Goal: Task Accomplishment & Management: Manage account settings

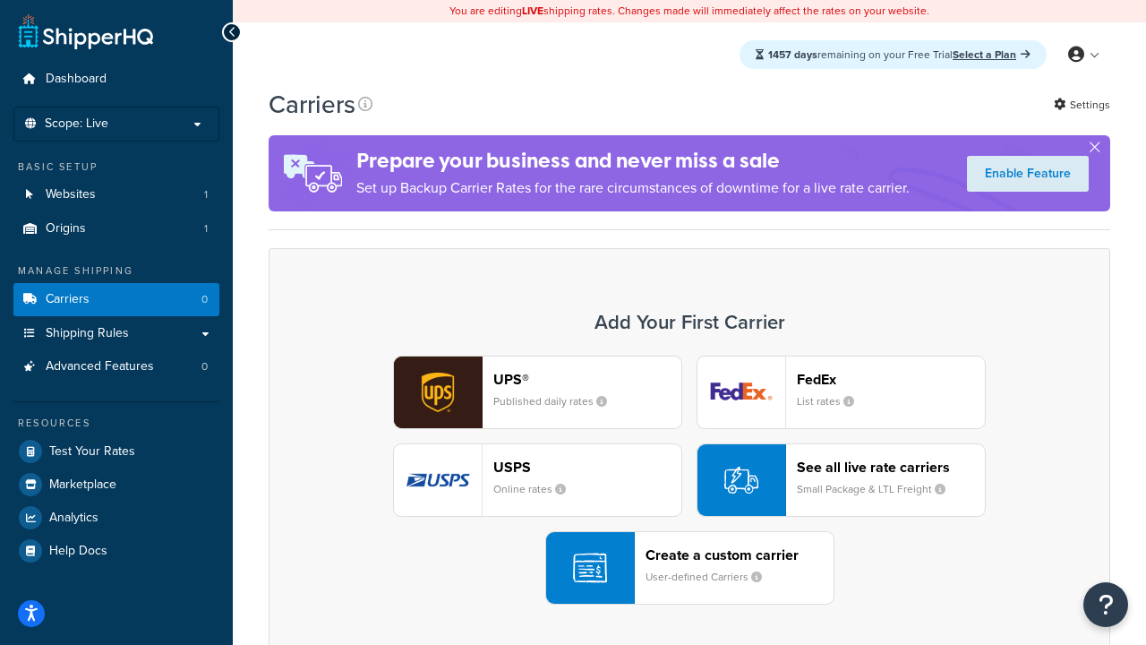
click at [690, 480] on div "UPS® Published daily rates FedEx List rates USPS Online rates See all live rate…" at bounding box center [689, 480] width 804 height 249
click at [891, 379] on header "FedEx" at bounding box center [891, 379] width 188 height 17
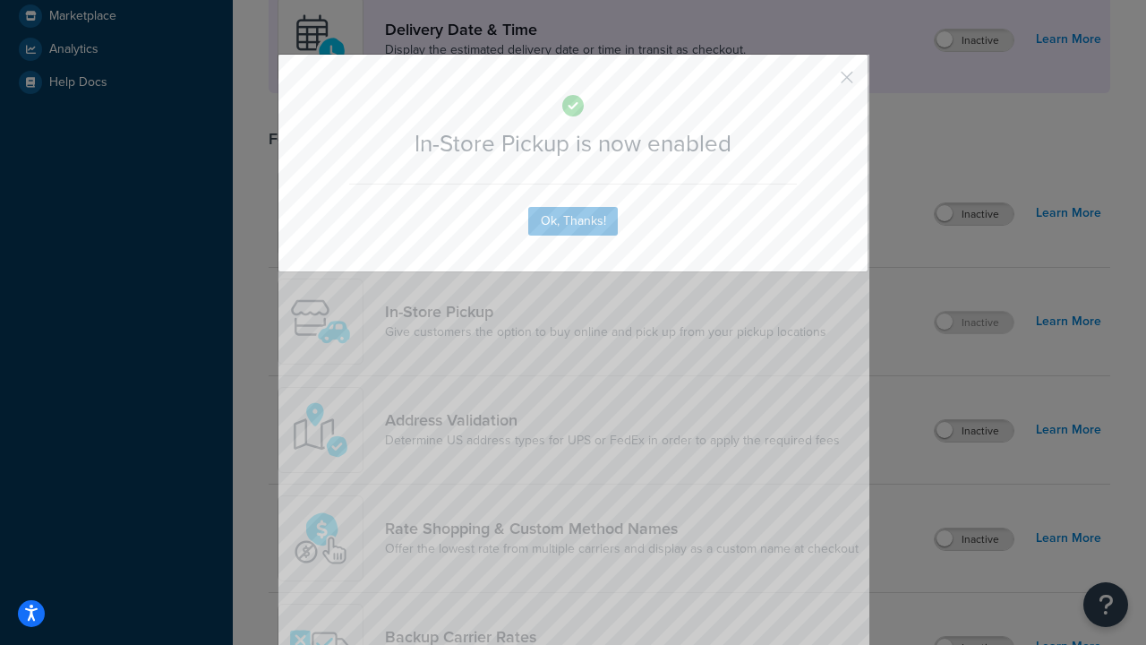
scroll to position [502, 0]
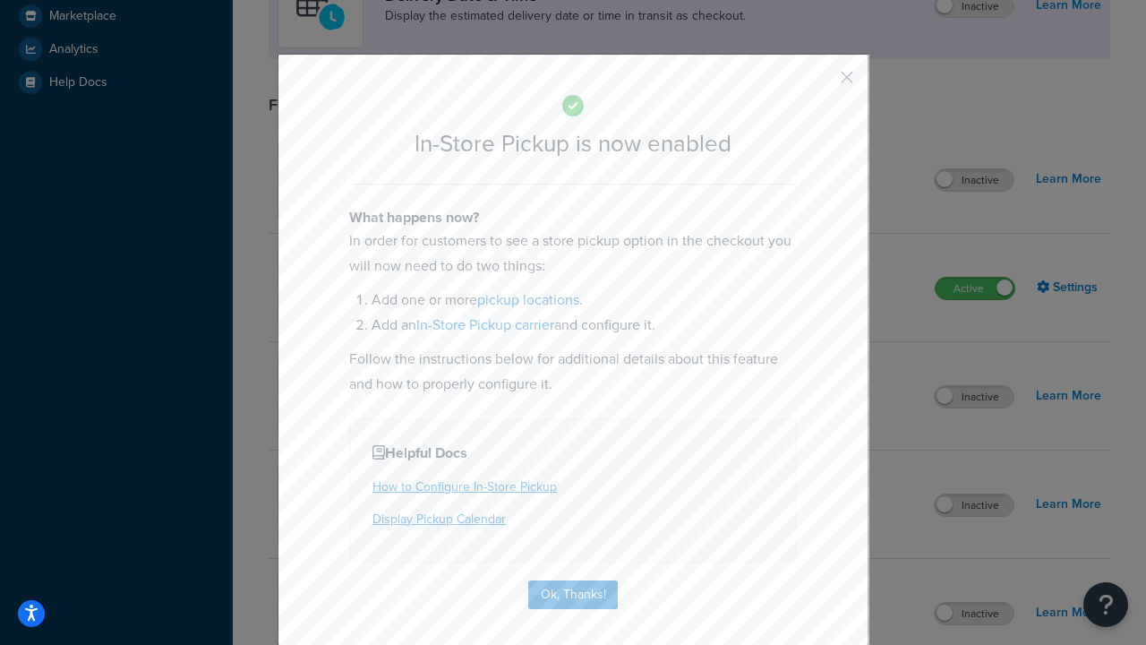
click at [820, 83] on button "button" at bounding box center [821, 83] width 4 height 4
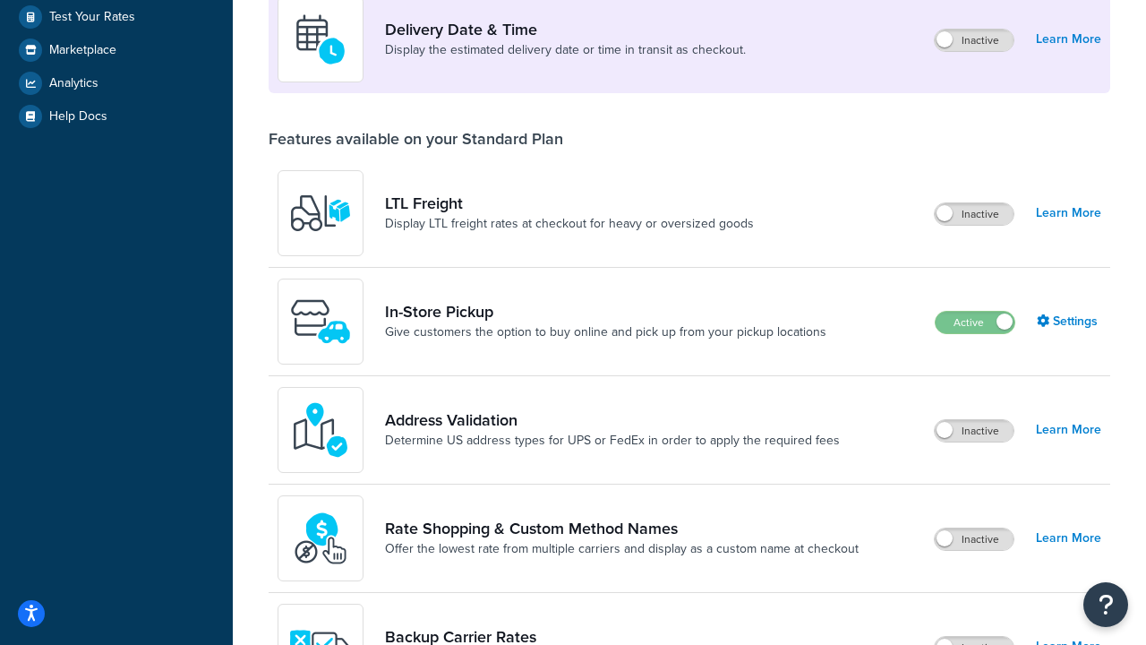
scroll to position [434, 0]
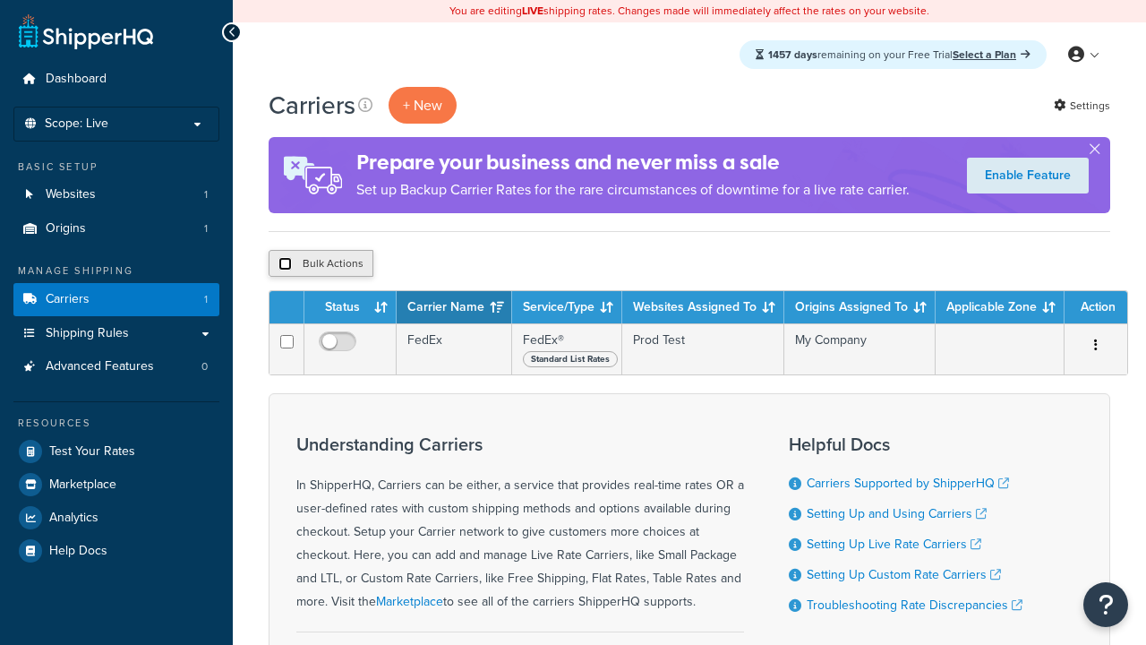
click at [285, 264] on input "checkbox" at bounding box center [285, 263] width 13 height 13
checkbox input "true"
click at [0, 0] on button "Delete" at bounding box center [0, 0] width 0 height 0
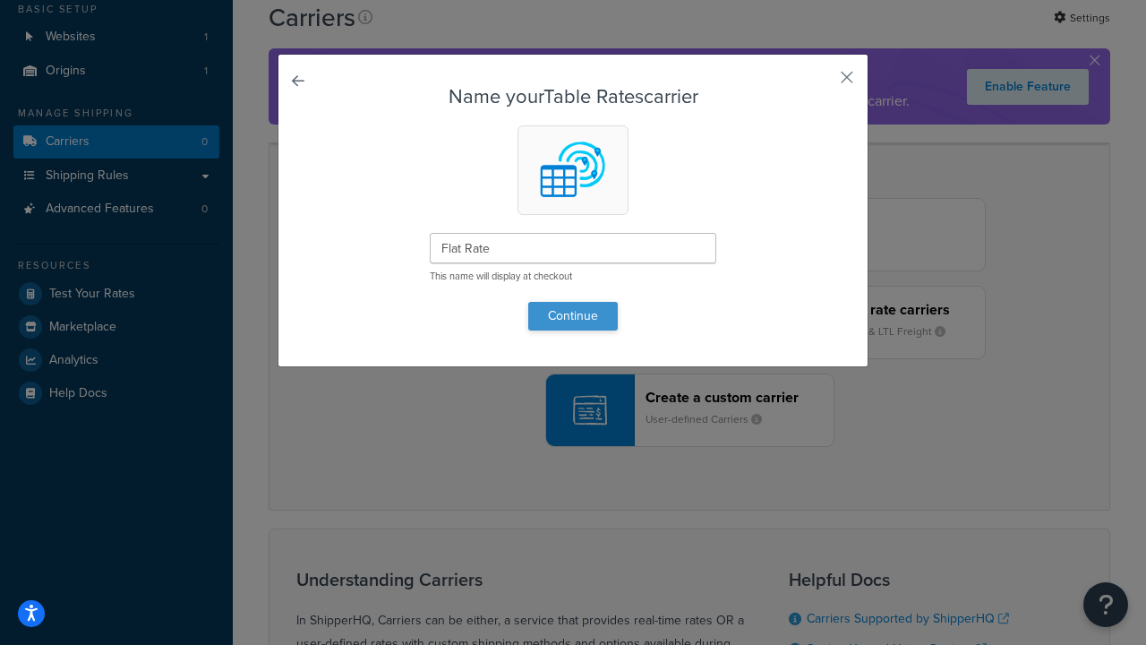
type input "Flat Rate"
click at [573, 315] on button "Continue" at bounding box center [573, 316] width 90 height 29
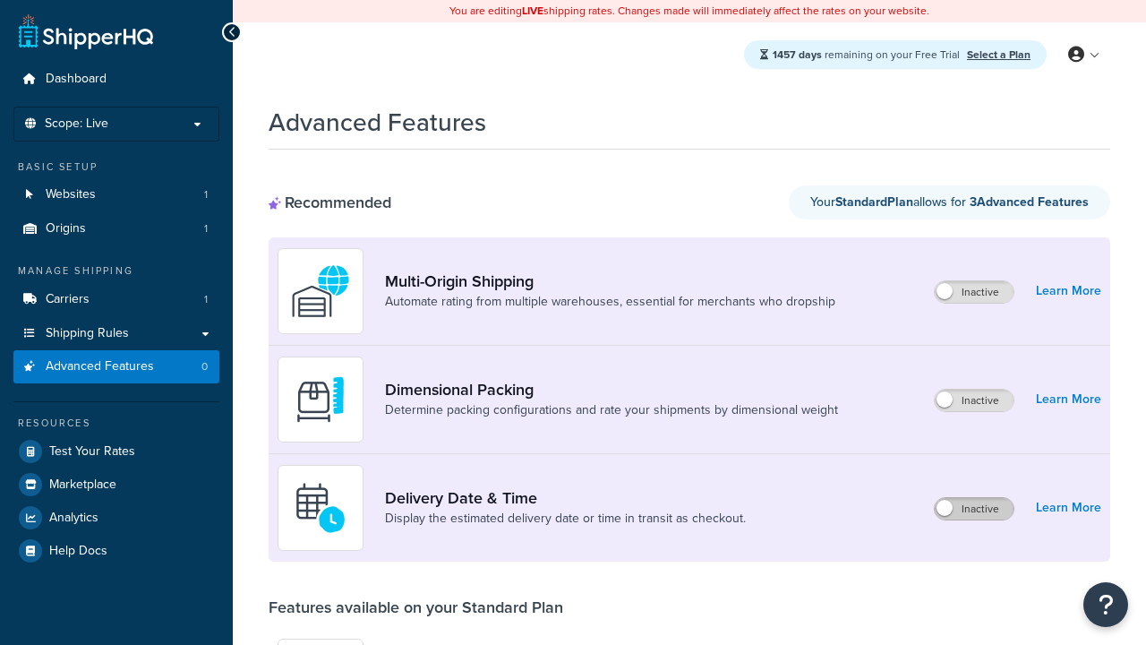
click at [974, 498] on label "Inactive" at bounding box center [974, 508] width 79 height 21
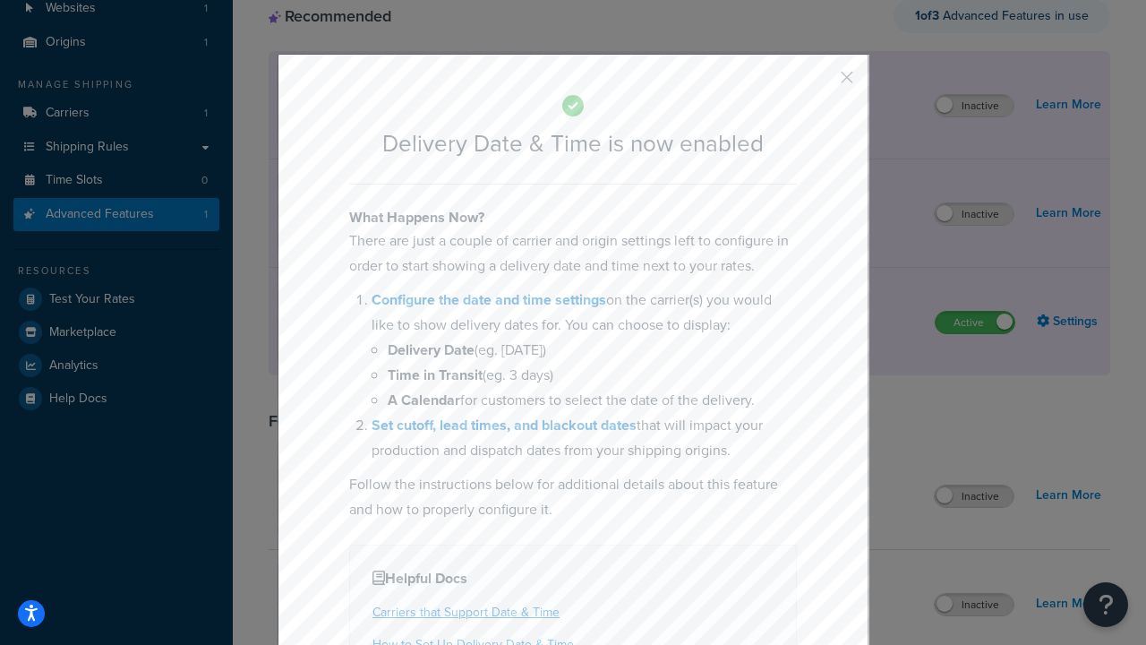
click at [820, 83] on button "button" at bounding box center [821, 83] width 4 height 4
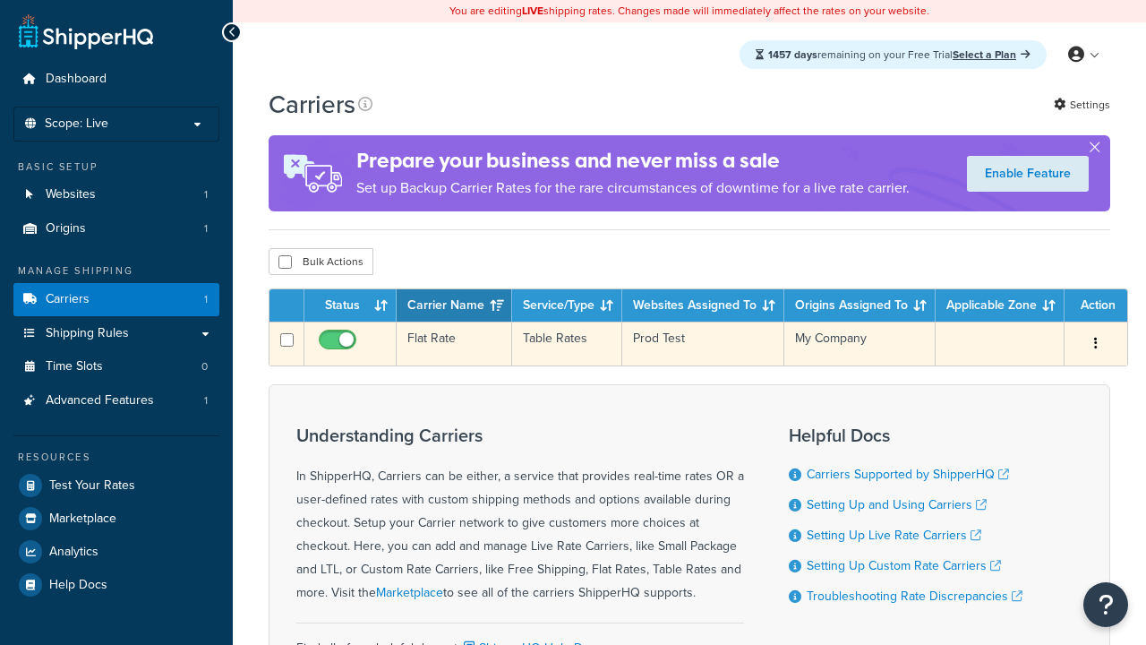
click at [454, 344] on td "Flat Rate" at bounding box center [455, 344] width 116 height 44
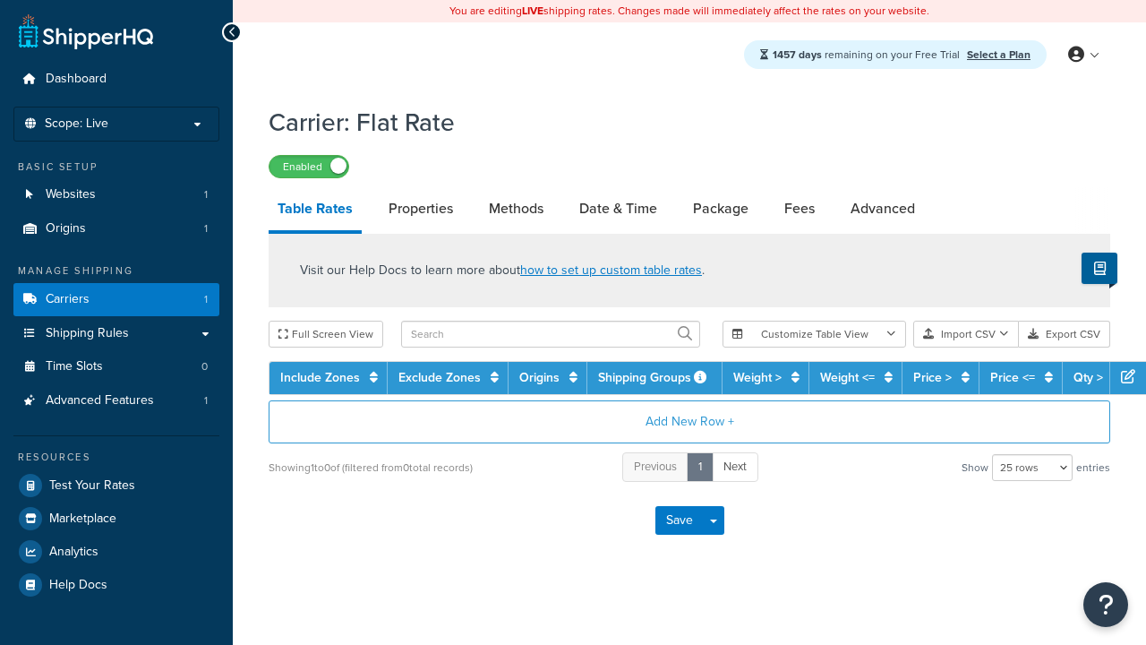
select select "25"
click at [618, 210] on link "Date & Time" at bounding box center [618, 208] width 96 height 43
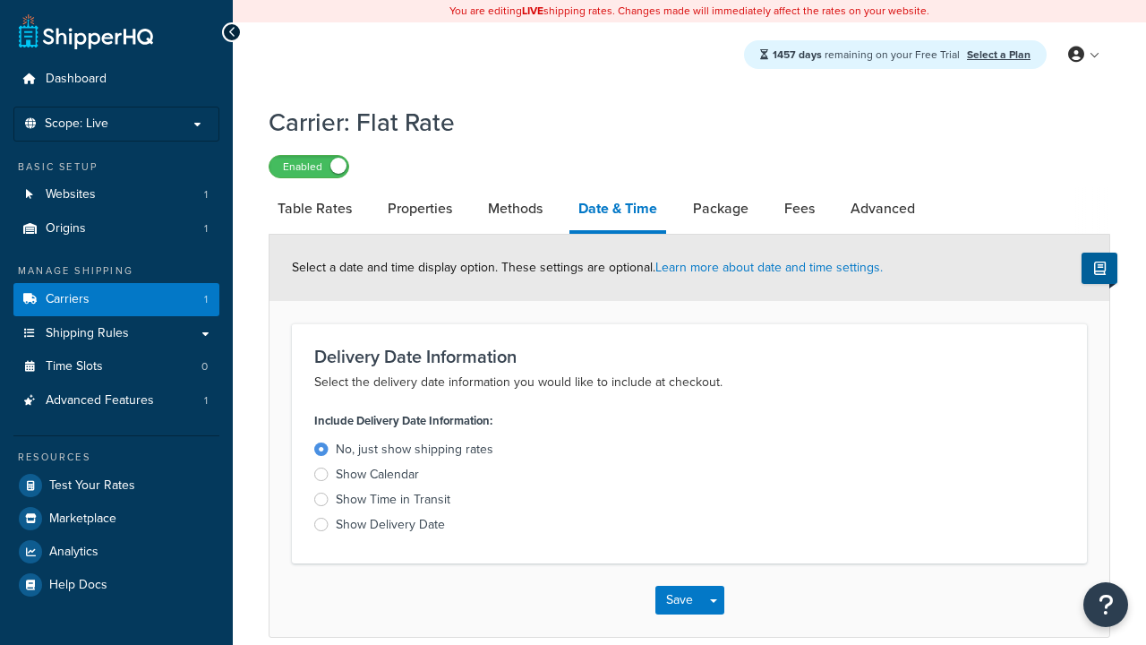
click at [393, 502] on div "Show Time in Transit" at bounding box center [393, 500] width 115 height 18
click at [0, 0] on input "Show Time in Transit" at bounding box center [0, 0] width 0 height 0
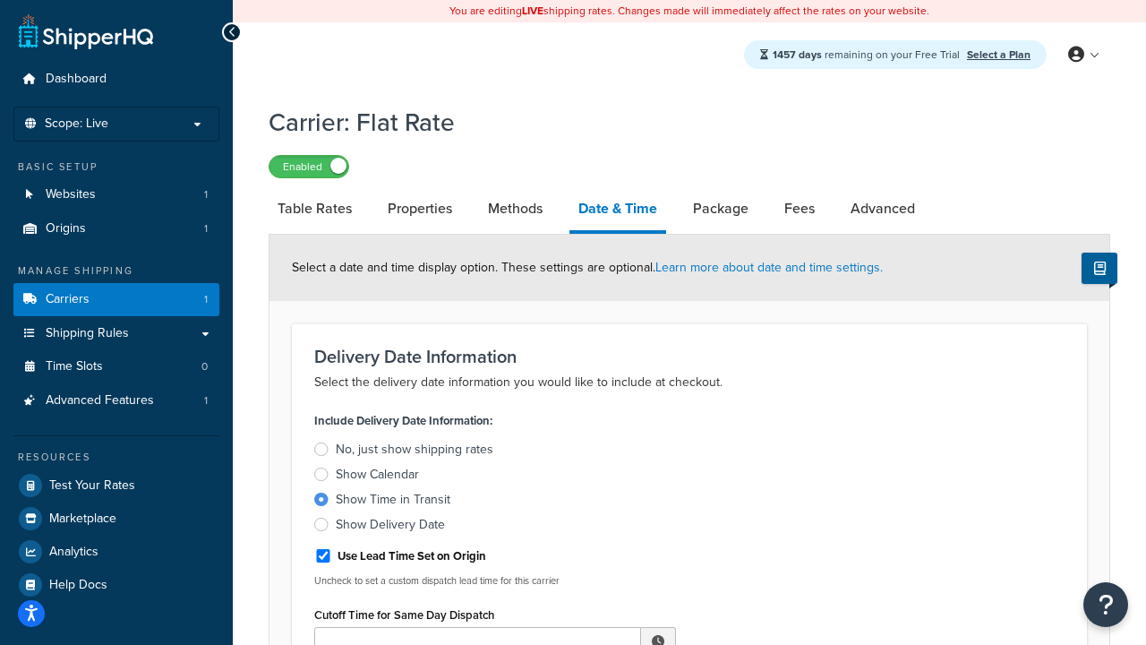
click at [393, 502] on div "Show Time in Transit" at bounding box center [393, 500] width 115 height 18
click at [0, 0] on input "Show Time in Transit" at bounding box center [0, 0] width 0 height 0
type input "11:00 AM"
type input "5"
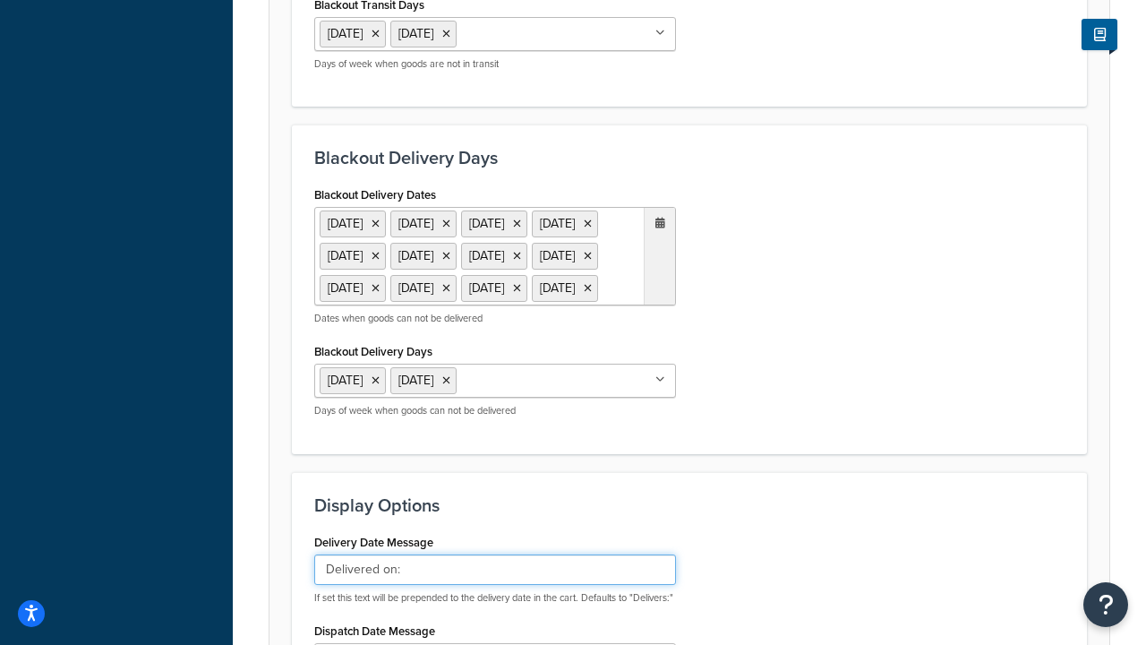
type input "Delivered on:"
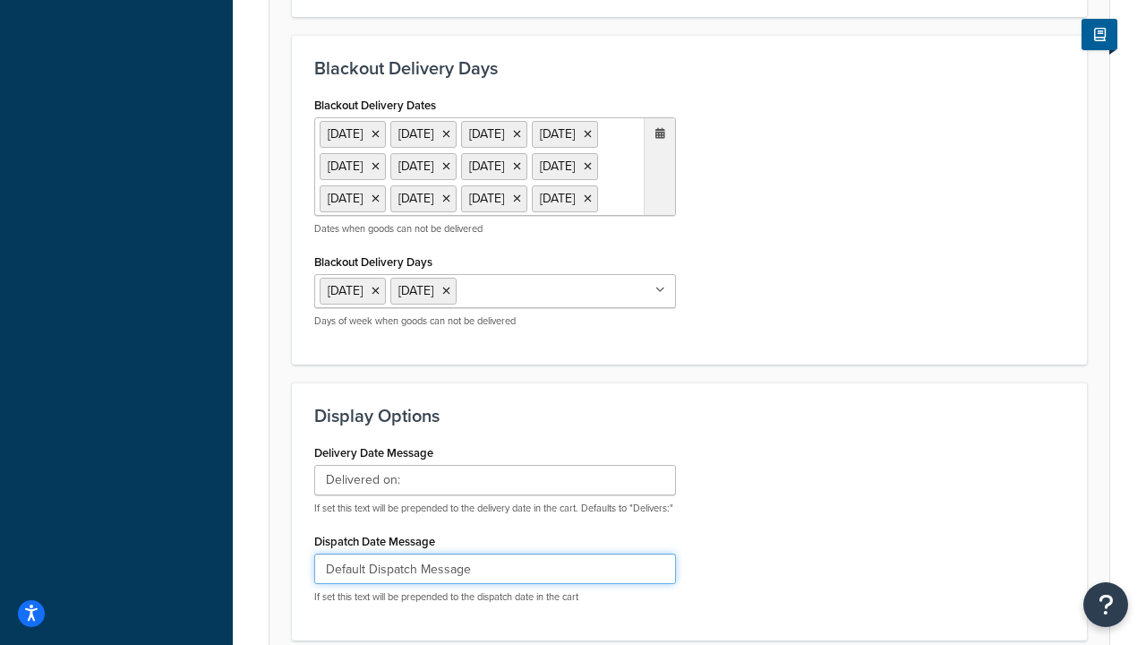
type input "Default Dispatch Message"
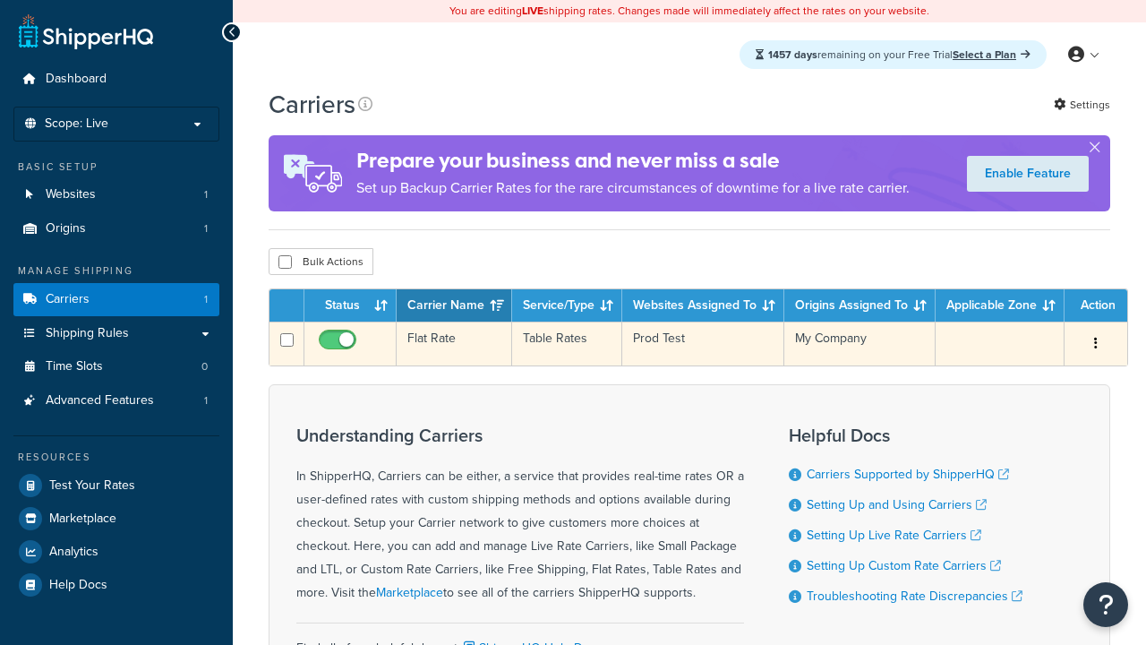
click at [454, 346] on td "Flat Rate" at bounding box center [455, 344] width 116 height 44
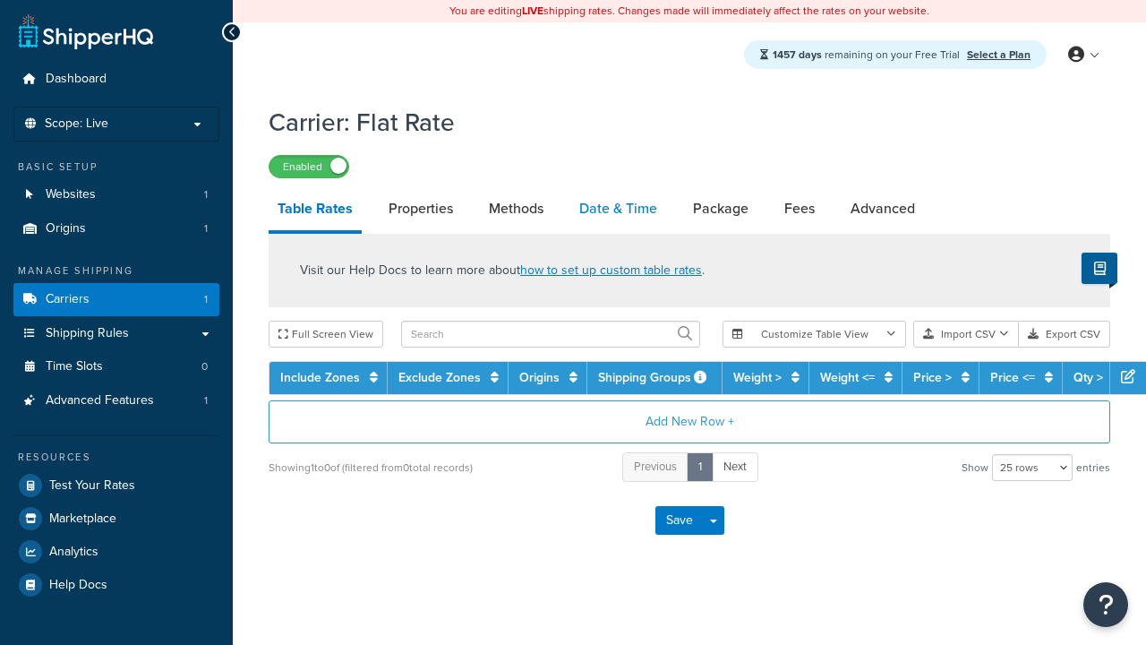
click at [618, 210] on link "Date & Time" at bounding box center [618, 208] width 96 height 43
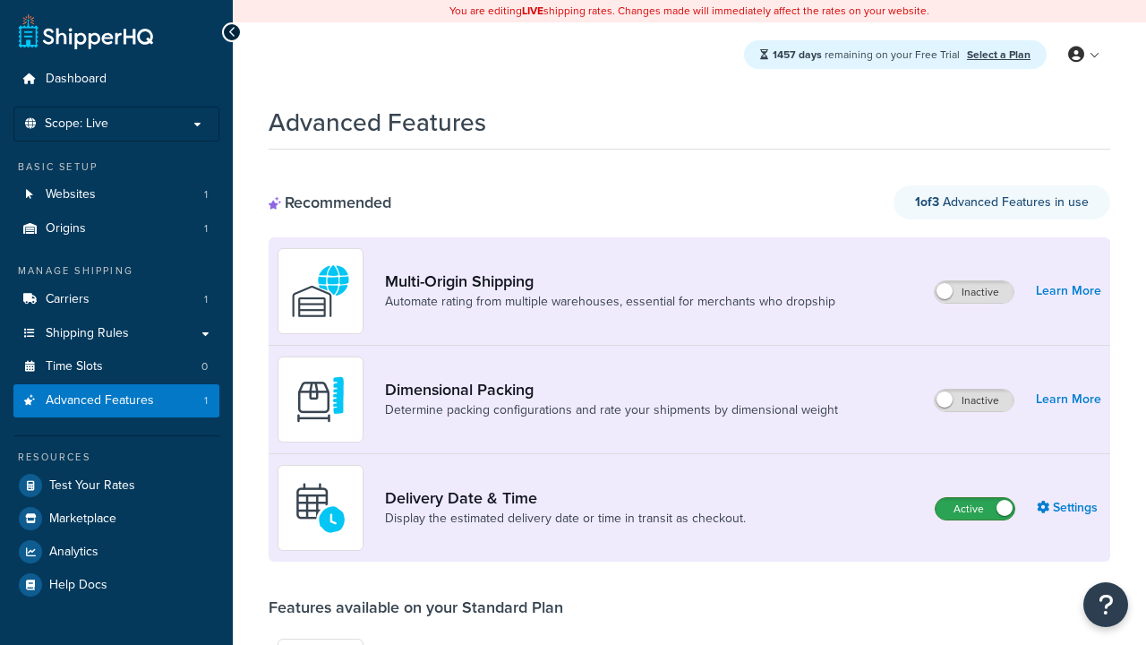
click at [975, 509] on label "Active" at bounding box center [975, 508] width 79 height 21
